Goal: Browse casually: Explore the website without a specific task or goal

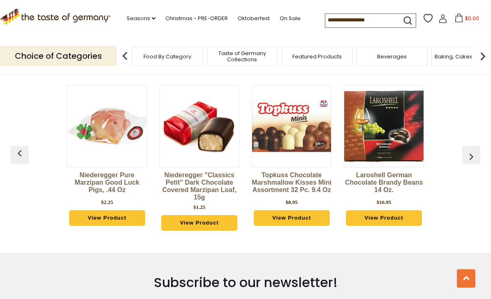
scroll to position [323, 0]
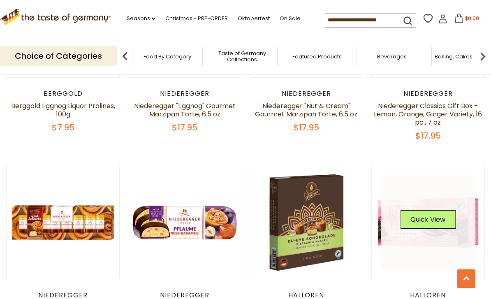
click at [473, 166] on link at bounding box center [428, 222] width 113 height 113
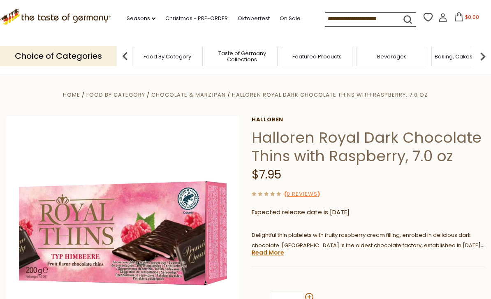
scroll to position [137, 0]
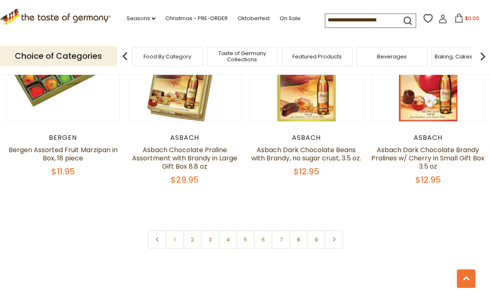
scroll to position [1897, 0]
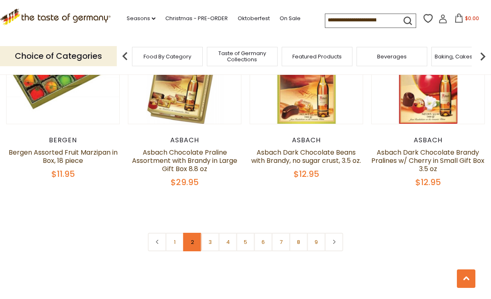
click at [191, 234] on link "2" at bounding box center [192, 242] width 19 height 19
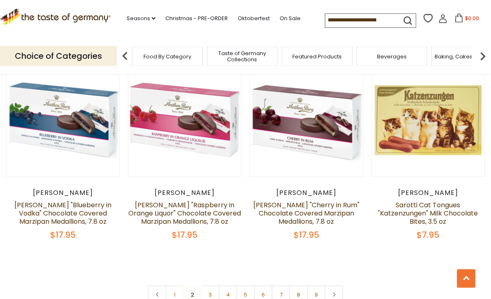
scroll to position [1872, 0]
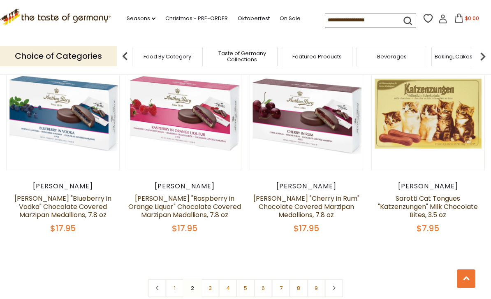
click at [193, 279] on nav "1 2 3 4 5 6 7 8 9" at bounding box center [245, 288] width 195 height 19
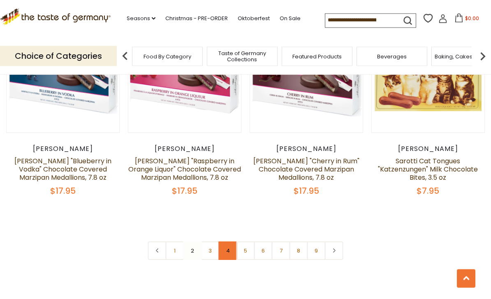
click at [225, 242] on link "4" at bounding box center [228, 251] width 19 height 19
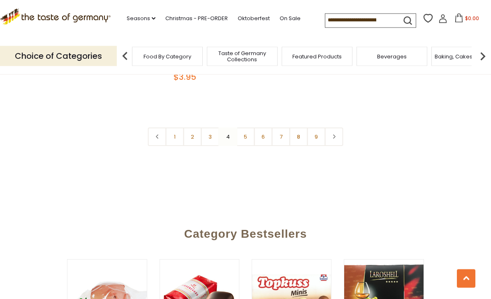
scroll to position [1923, 0]
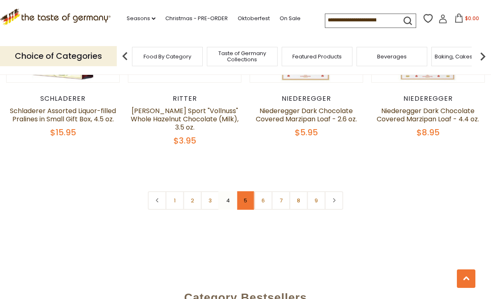
click at [247, 192] on link "5" at bounding box center [245, 200] width 19 height 19
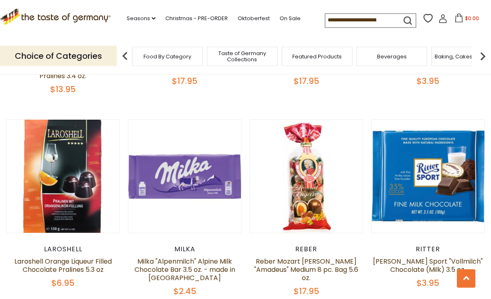
scroll to position [960, 0]
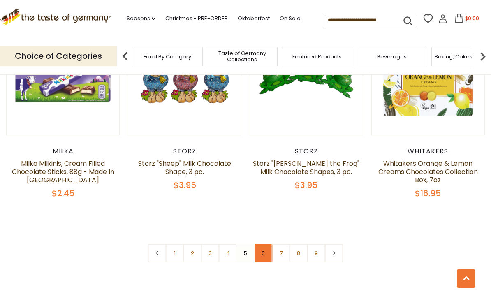
click at [269, 244] on link "6" at bounding box center [263, 253] width 19 height 19
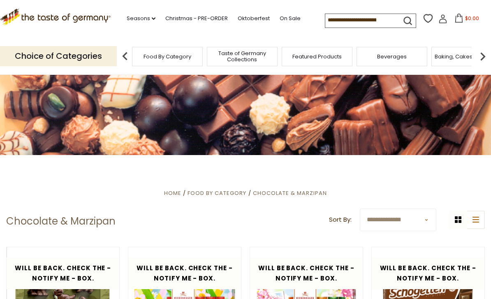
scroll to position [0, 0]
